Goal: Task Accomplishment & Management: Use online tool/utility

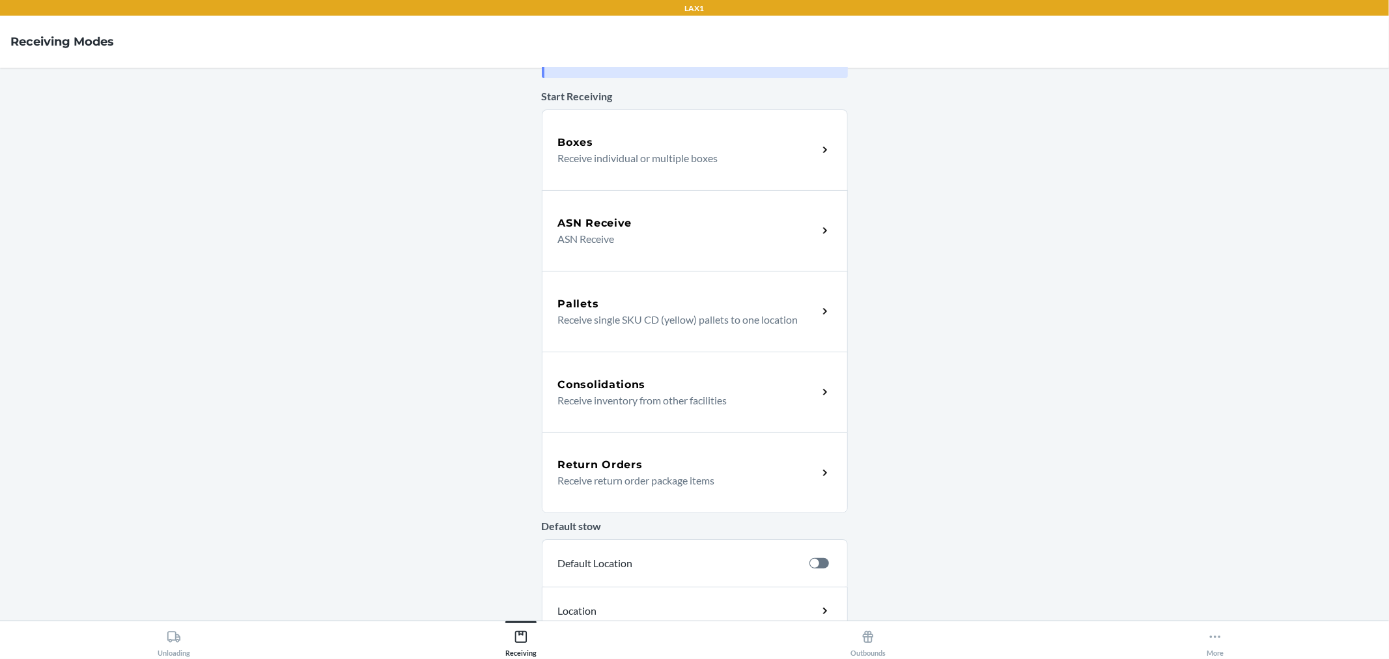
scroll to position [72, 0]
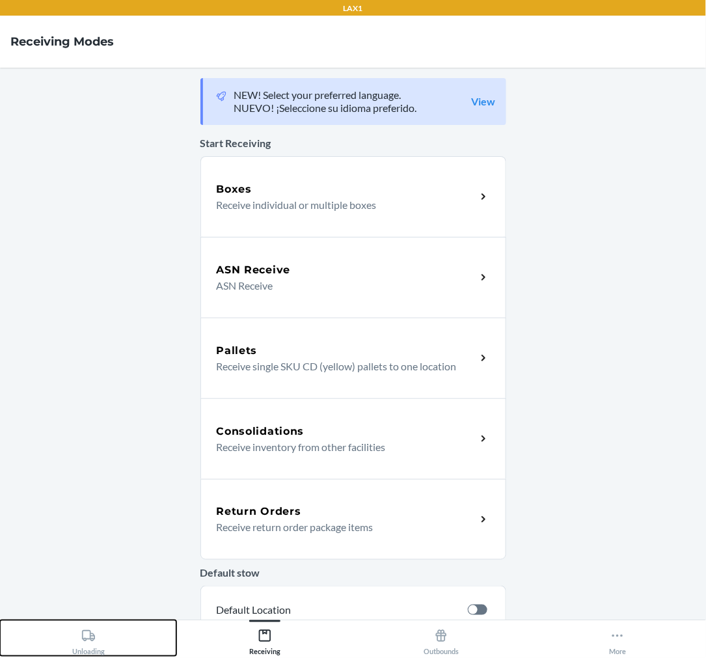
click at [80, 642] on div "Unloading" at bounding box center [88, 640] width 33 height 33
